Goal: Information Seeking & Learning: Check status

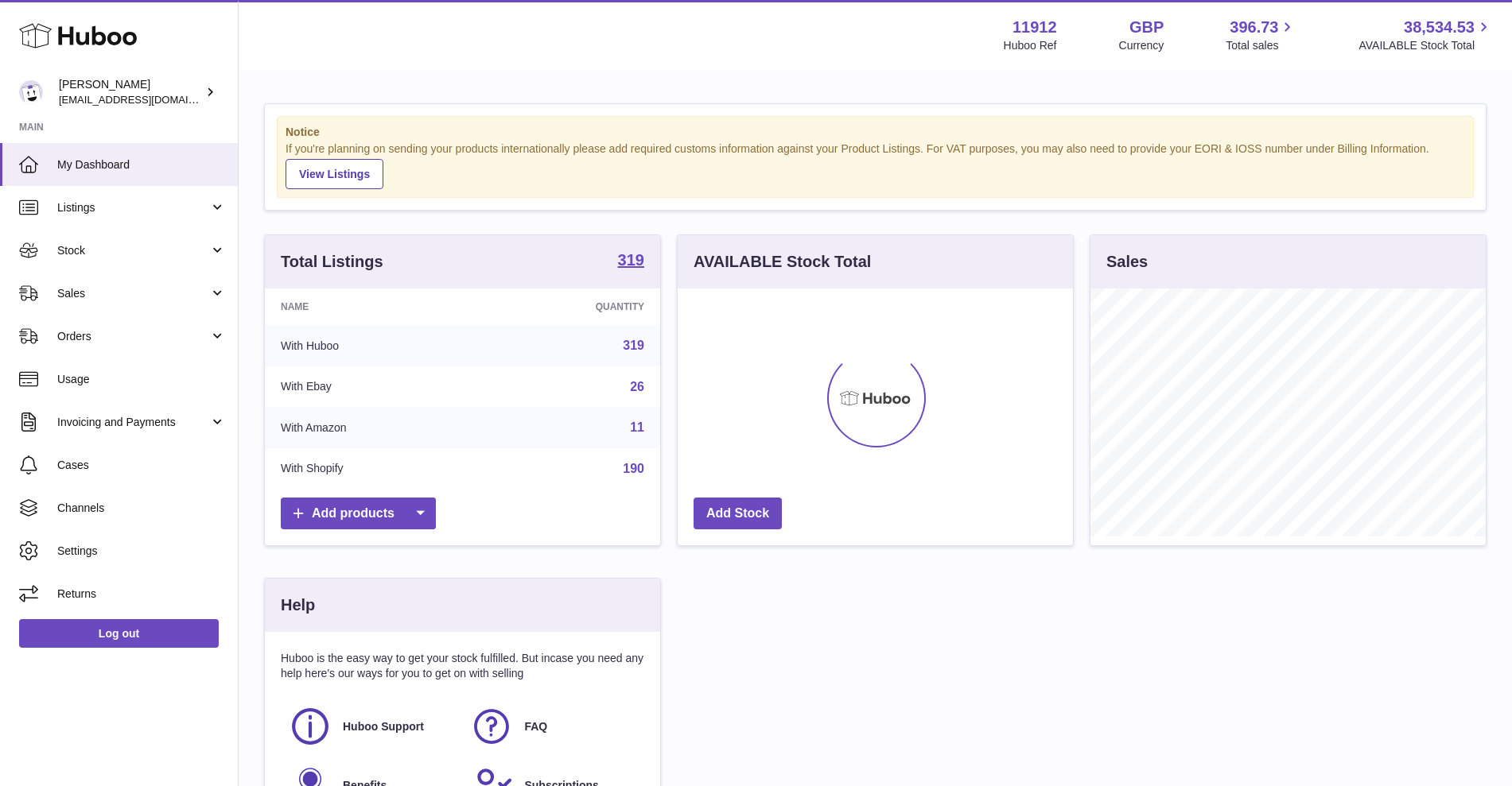
scroll to position [248, 395]
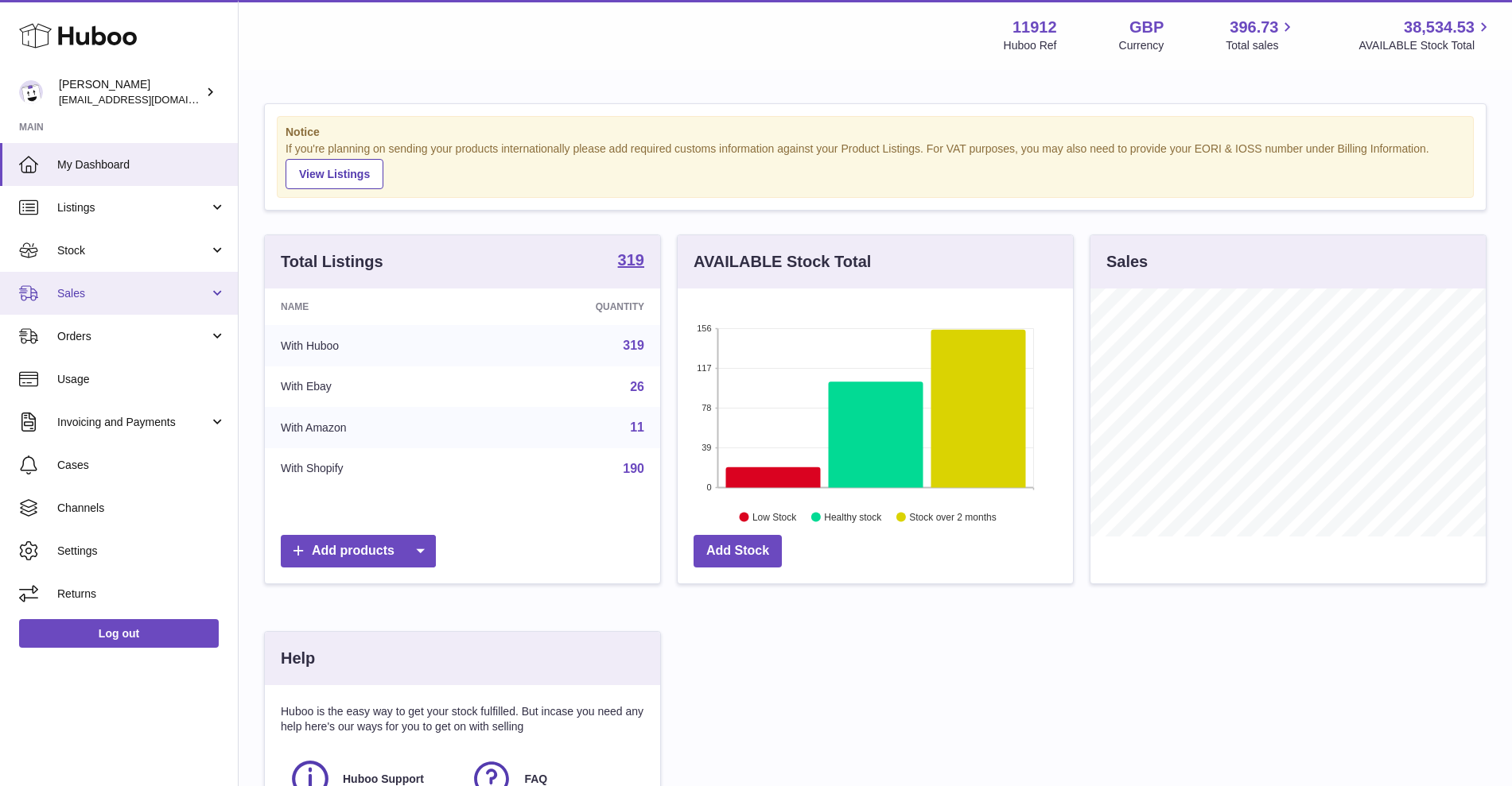
click at [192, 288] on span "Sales" at bounding box center [132, 294] width 152 height 15
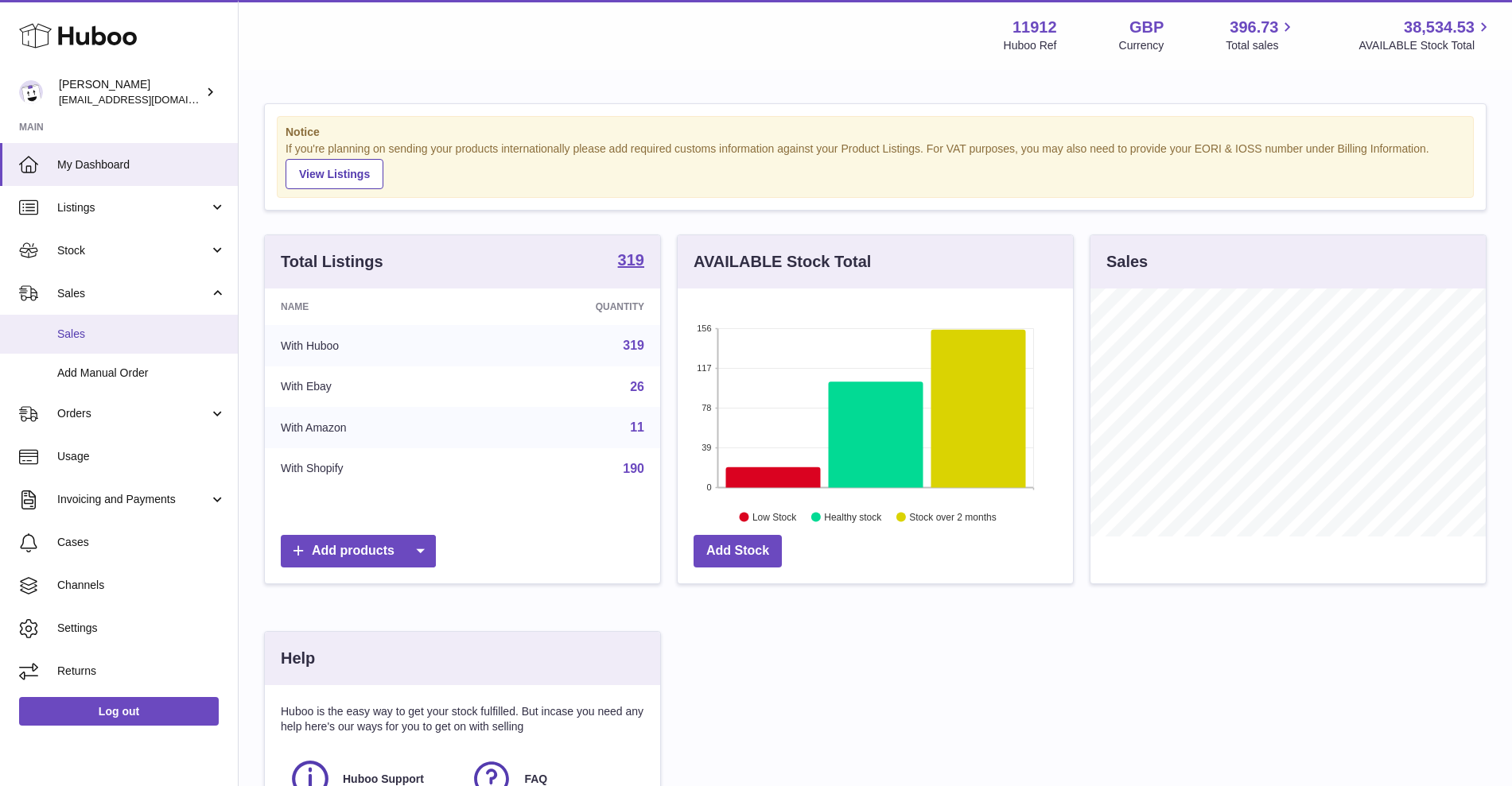
click at [186, 353] on link "Sales" at bounding box center [119, 334] width 238 height 39
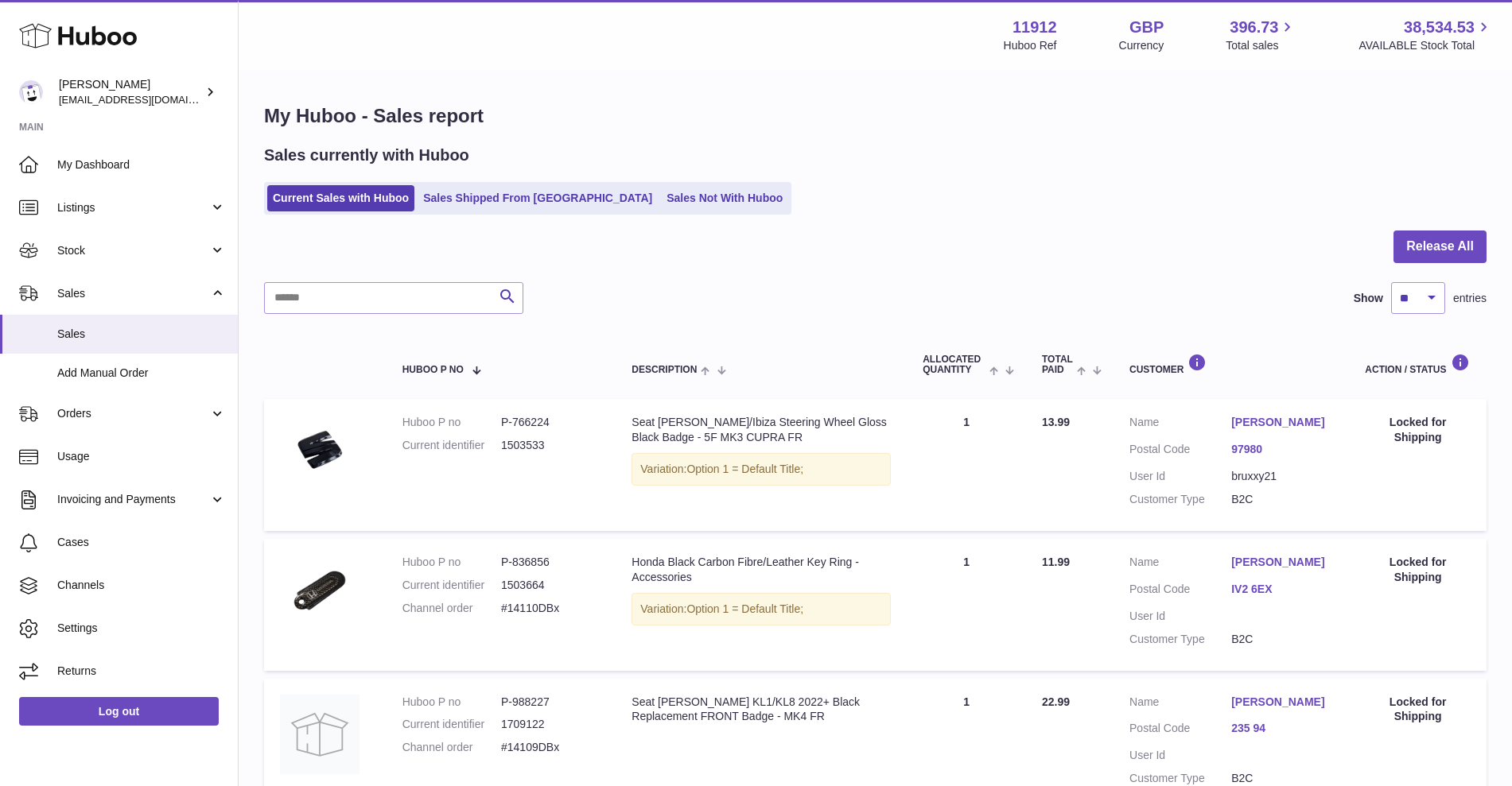
click at [635, 212] on ul "Current Sales with Huboo Sales Shipped From Huboo Sales Not With Huboo" at bounding box center [527, 198] width 527 height 33
click at [661, 204] on link "Sales Not With Huboo" at bounding box center [724, 198] width 127 height 26
